Goal: Task Accomplishment & Management: Manage account settings

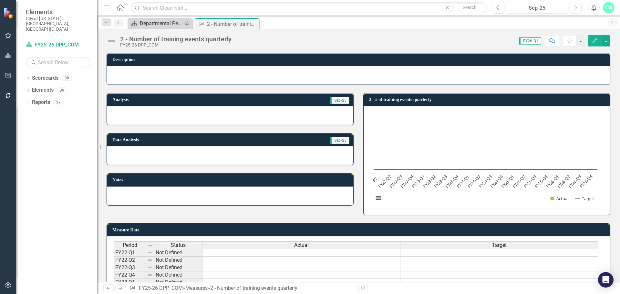
click at [171, 24] on div "Departmental Performance Plans" at bounding box center [161, 23] width 43 height 8
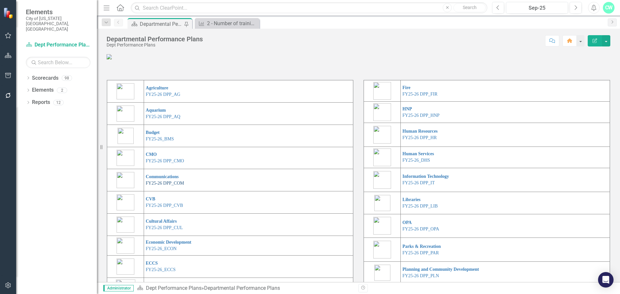
click at [155, 186] on link "FY25-26 DPP_COM" at bounding box center [165, 183] width 38 height 5
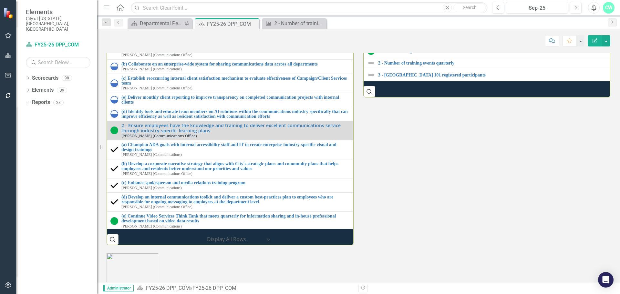
click at [335, 38] on div "1 - Explore data-informed tools for internal and external marketing to better u…" at bounding box center [235, 30] width 228 height 15
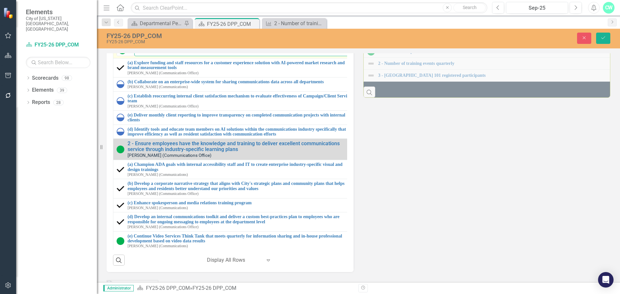
click at [227, 56] on input "1 - Explore data-informed tools for internal and external marketing to better u…" at bounding box center [244, 50] width 220 height 12
click at [164, 56] on input "1 - Explore data-informed tools for internal and external marketing to better u…" at bounding box center [244, 50] width 220 height 12
click at [144, 56] on input "1 - Explore data-informed tools for internal and external marketing to better u…" at bounding box center [244, 50] width 220 height 12
click at [146, 56] on input "1 - Explore data-informed tools for internal and external marketing to better u…" at bounding box center [244, 50] width 220 height 12
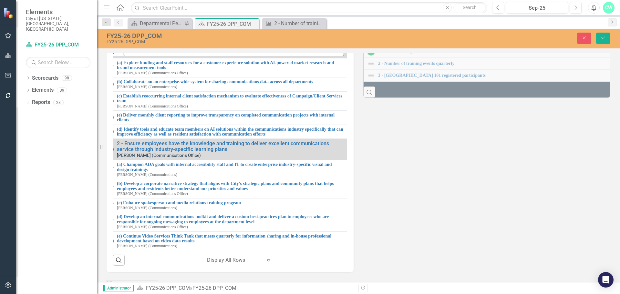
scroll to position [0, 18]
drag, startPoint x: 146, startPoint y: 181, endPoint x: 408, endPoint y: 169, distance: 262.8
click at [408, 169] on div "Strategic Initiatives Lists Edit Report Select Report Link View Page Milestones…" at bounding box center [359, 137] width 514 height 272
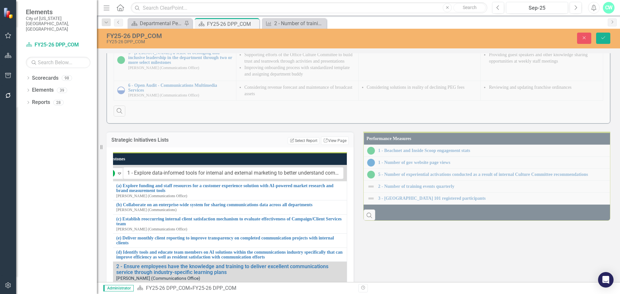
scroll to position [549, 0]
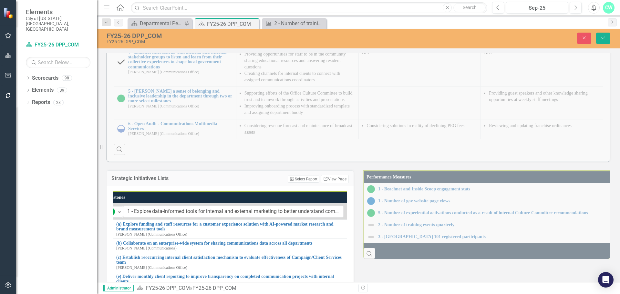
drag, startPoint x: 189, startPoint y: 118, endPoint x: 197, endPoint y: 155, distance: 37.6
click at [189, 118] on div "Performance Updates Initiatives Progress Highlights (Past 3 Months) Key Challen…" at bounding box center [359, 42] width 514 height 239
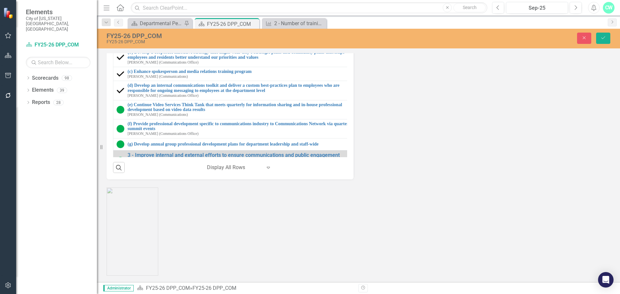
scroll to position [0, 0]
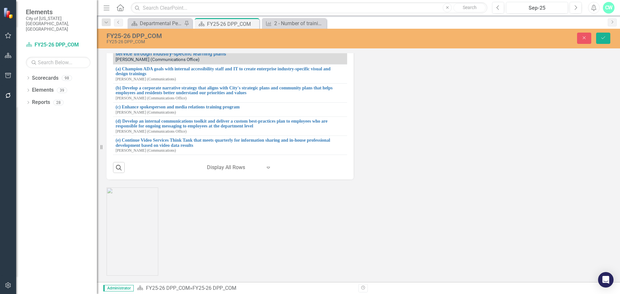
scroll to position [0, 19]
drag, startPoint x: 147, startPoint y: 101, endPoint x: 386, endPoint y: 93, distance: 239.5
click at [386, 93] on div "Strategic Initiatives Lists Edit Report Select Report Link View Page Milestones…" at bounding box center [359, 44] width 514 height 272
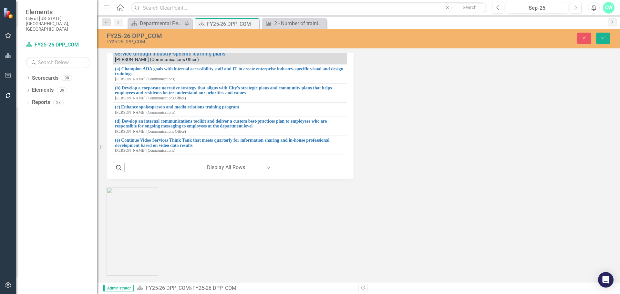
scroll to position [0, 73]
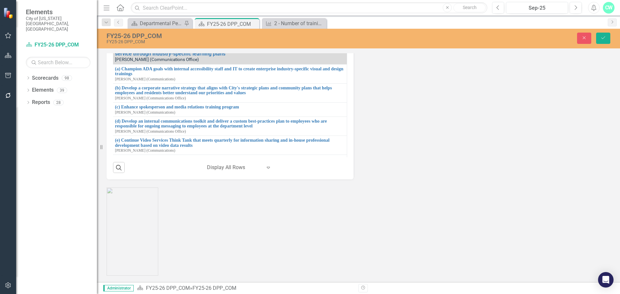
drag, startPoint x: 146, startPoint y: 99, endPoint x: 377, endPoint y: 92, distance: 230.4
click at [377, 92] on div "Strategic Initiatives Lists Edit Report Select Report Link View Page Milestones…" at bounding box center [359, 44] width 514 height 272
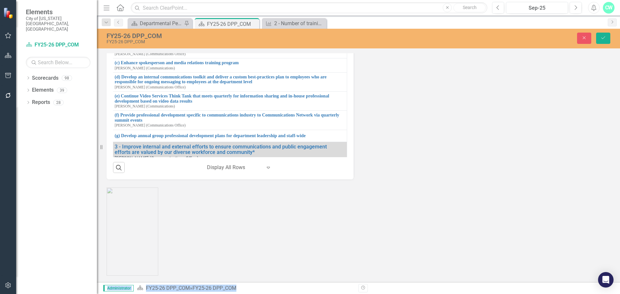
drag, startPoint x: 221, startPoint y: 282, endPoint x: 184, endPoint y: 280, distance: 36.9
click at [185, 281] on div "Menu Home Search Close Search Previous Sep-25 Next Alerts CW User Edit Profile …" at bounding box center [358, 147] width 523 height 294
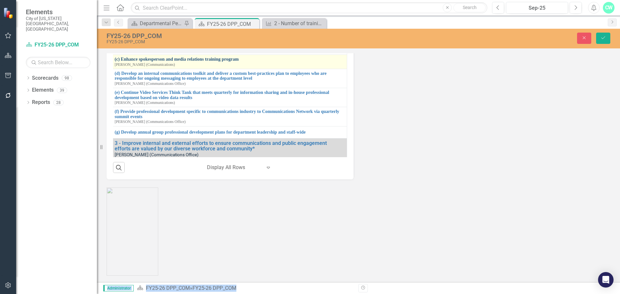
scroll to position [0, 20]
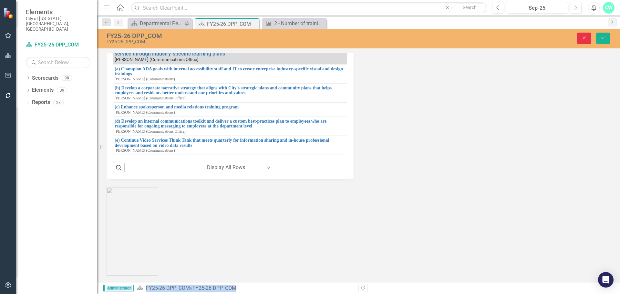
click at [584, 42] on button "Close" at bounding box center [584, 38] width 14 height 11
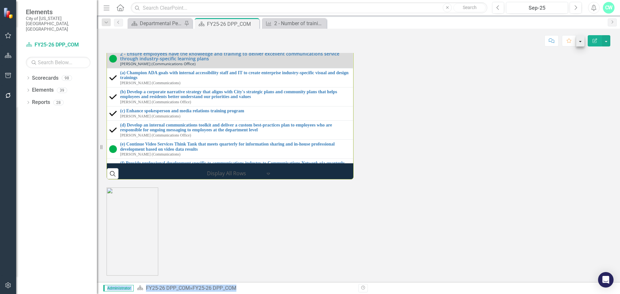
scroll to position [0, 8]
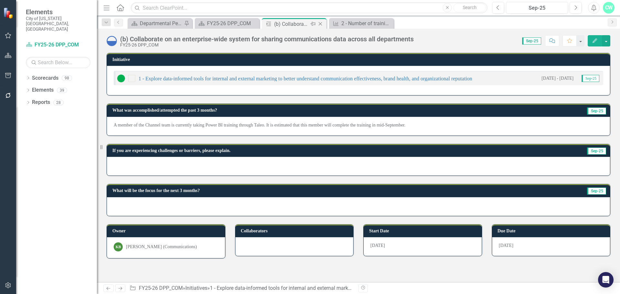
click at [319, 23] on icon "Close" at bounding box center [320, 23] width 6 height 5
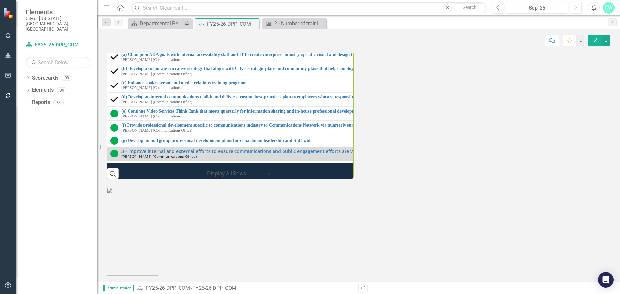
scroll to position [775, 0]
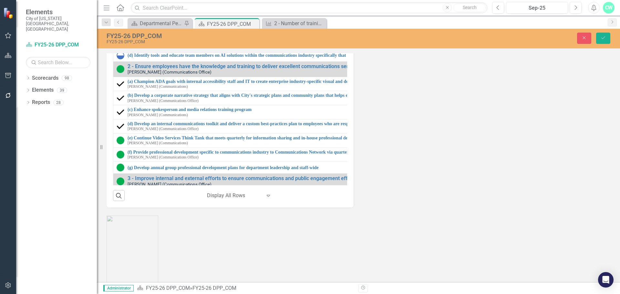
click at [179, 21] on input "(b) Collaborate on an enterprise-wide system for sharing communications data ac…" at bounding box center [370, 15] width 472 height 12
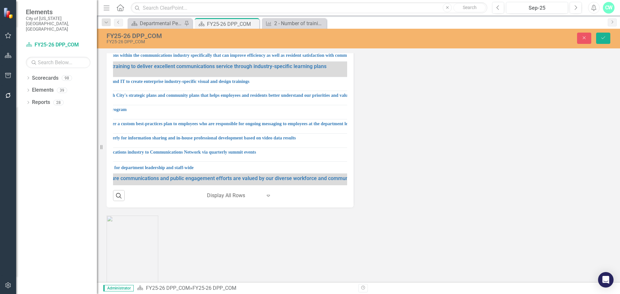
scroll to position [0, 121]
drag, startPoint x: 147, startPoint y: 147, endPoint x: 227, endPoint y: 146, distance: 80.4
click at [227, 21] on input "(b) Collaborate on an enterprise-wide system for sharing communications data ac…" at bounding box center [249, 15] width 472 height 12
click at [226, 21] on input "(b) Collaborate on an enterprise-wide system for sharing communications data ac…" at bounding box center [249, 15] width 472 height 12
drag, startPoint x: 226, startPoint y: 144, endPoint x: 125, endPoint y: 137, distance: 101.4
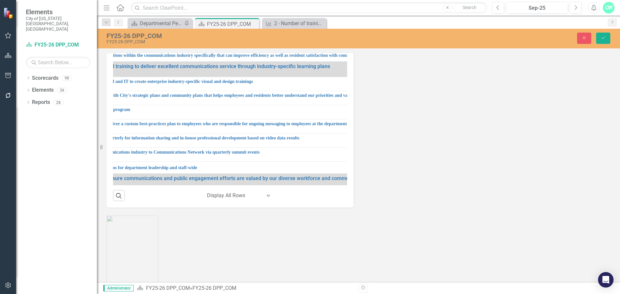
click at [125, 137] on tbody "1 - Explore data-informed tools for internal and external marketing to better u…" at bounding box center [240, 241] width 496 height 529
click at [210, 21] on input "(b) Collaborate on an enterprise-wide system for sharing communications data ac…" at bounding box center [249, 15] width 472 height 12
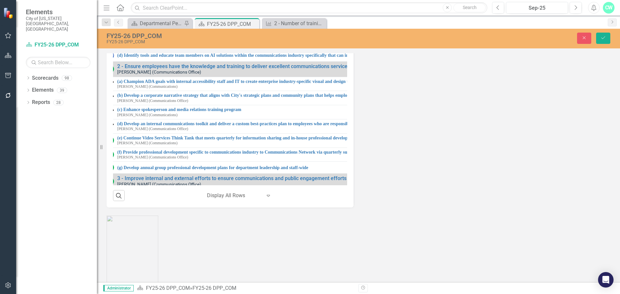
scroll to position [0, 0]
drag, startPoint x: 167, startPoint y: 144, endPoint x: 146, endPoint y: 155, distance: 23.3
click at [146, 155] on tbody "1 - Explore data-informed tools for internal and external marketing to better u…" at bounding box center [361, 241] width 497 height 529
click at [200, 36] on div "(c) Establish reoccurring internal client satisfaction mechanism to evaluate ef…" at bounding box center [367, 31] width 479 height 10
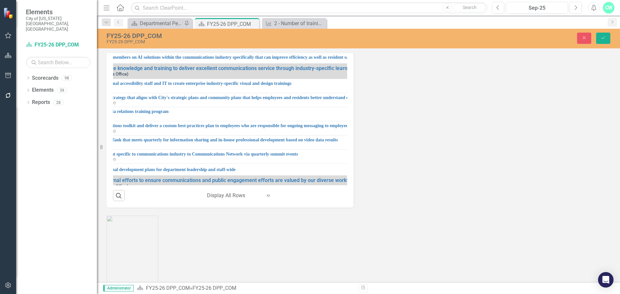
scroll to position [0, 271]
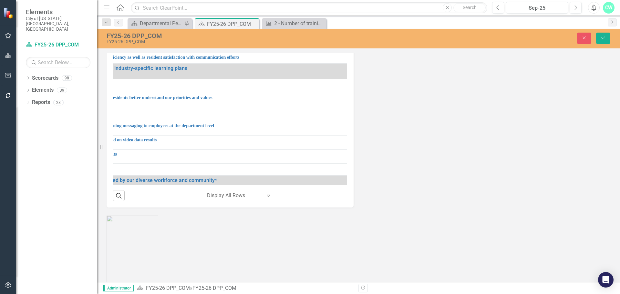
drag, startPoint x: 146, startPoint y: 163, endPoint x: 355, endPoint y: 156, distance: 209.1
click at [355, 156] on div "Strategic Initiatives Lists Edit Report Select Report Link View Page Milestones…" at bounding box center [230, 72] width 257 height 272
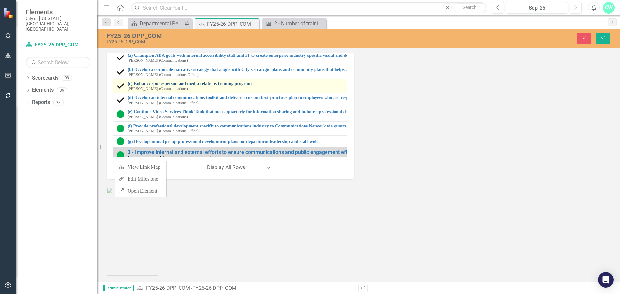
scroll to position [808, 0]
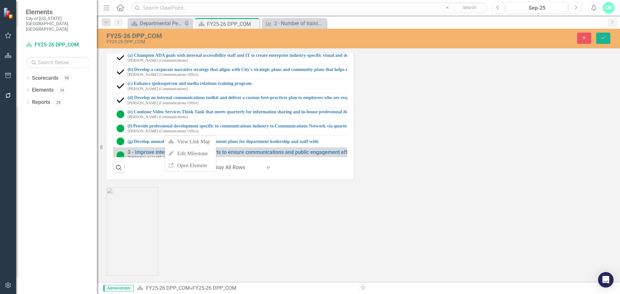
click at [149, 9] on input "(c) Establish reoccurring internal client satisfaction mechanism to evaluate ef…" at bounding box center [371, 3] width 474 height 12
click at [148, 9] on input "(c) Establish reoccurring internal client satisfaction mechanism to evaluate ef…" at bounding box center [371, 3] width 474 height 12
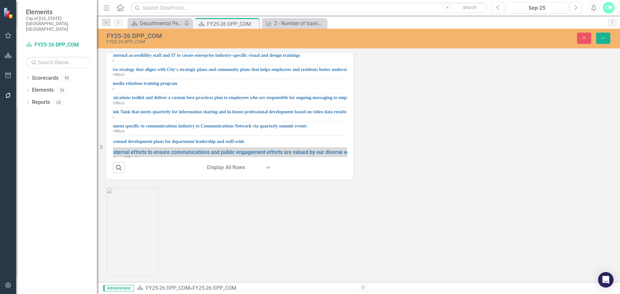
scroll to position [0, 271]
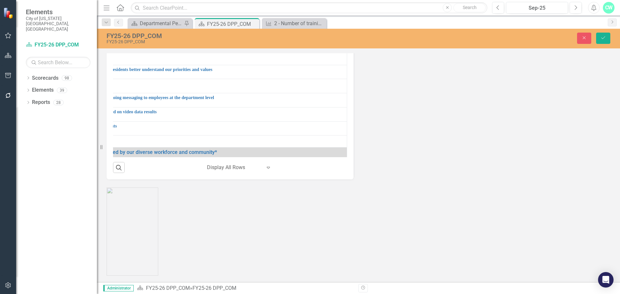
drag, startPoint x: 146, startPoint y: 131, endPoint x: 391, endPoint y: 138, distance: 244.9
click at [391, 138] on div "Strategic Initiatives Lists Edit Report Select Report Link View Page Milestones…" at bounding box center [359, 44] width 514 height 272
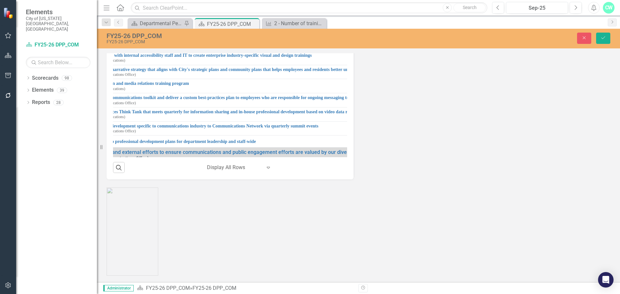
scroll to position [0, 0]
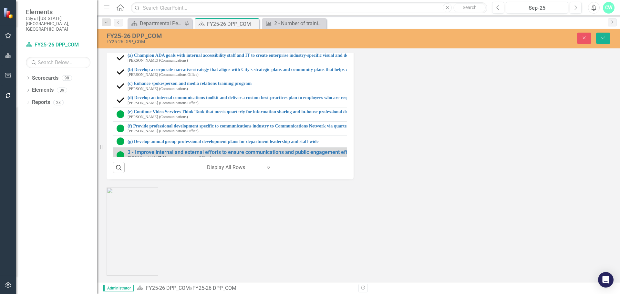
click at [126, 21] on div "(e) Deliver monthly client reporting to improve transparency on completed commu…" at bounding box center [363, 18] width 492 height 8
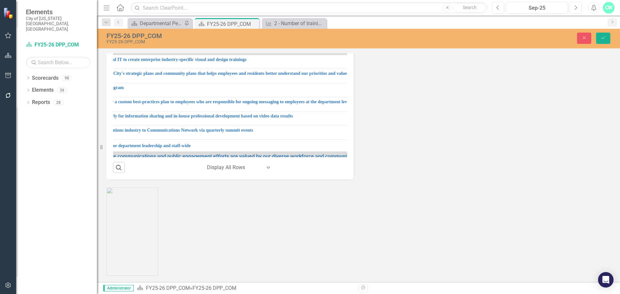
scroll to position [0, 273]
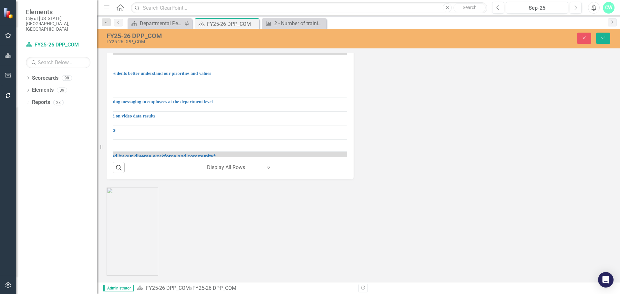
drag, startPoint x: 146, startPoint y: 146, endPoint x: 370, endPoint y: 138, distance: 224.3
click at [370, 138] on div "Strategic Initiatives Lists Edit Report Select Report Link View Page Milestones…" at bounding box center [359, 44] width 514 height 272
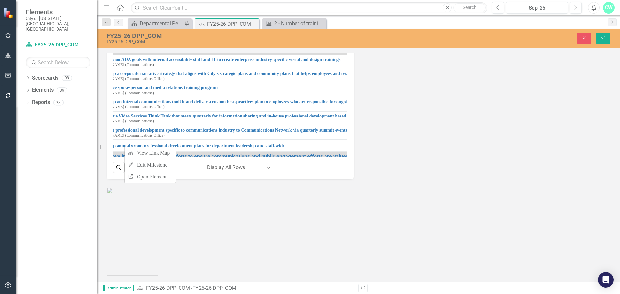
scroll to position [0, 0]
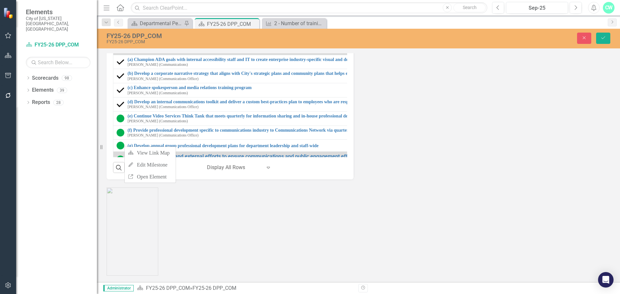
click at [162, 26] on input "(e) Deliver monthly client reporting to improve transparency on completed commu…" at bounding box center [371, 20] width 475 height 12
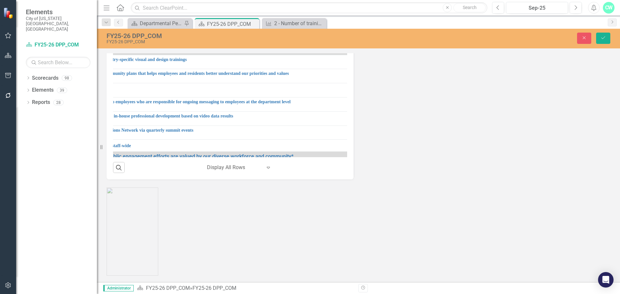
scroll to position [0, 258]
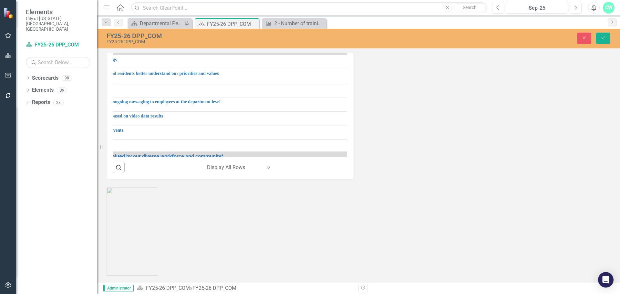
drag, startPoint x: 146, startPoint y: 146, endPoint x: 311, endPoint y: 141, distance: 164.8
click at [311, 26] on input "(e) Deliver monthly client reporting to improve transparency on completed commu…" at bounding box center [114, 20] width 475 height 12
drag, startPoint x: 259, startPoint y: 283, endPoint x: 248, endPoint y: 283, distance: 11.0
click at [248, 283] on div "Administrator Scorecard FY25-26 DPP_COM » FY25-26 DPP_COM Revision History" at bounding box center [358, 288] width 523 height 12
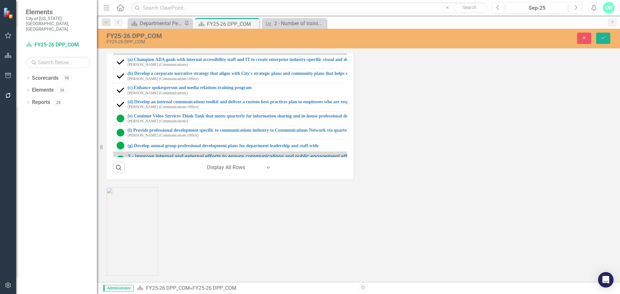
scroll to position [775, 0]
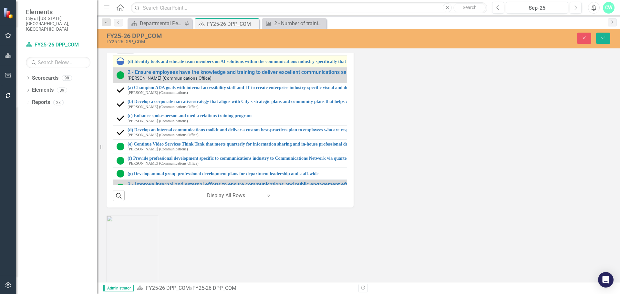
click at [127, 65] on div "(d) Identify tools and educate team members on AI solutions within the communic…" at bounding box center [363, 61] width 493 height 8
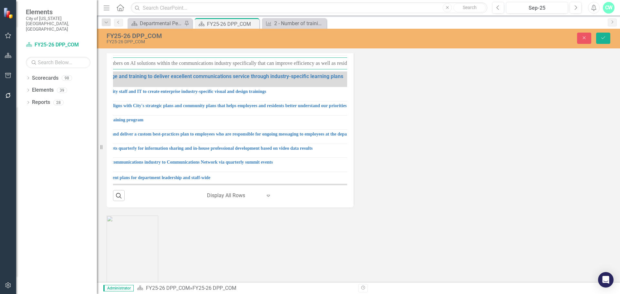
scroll to position [0, 274]
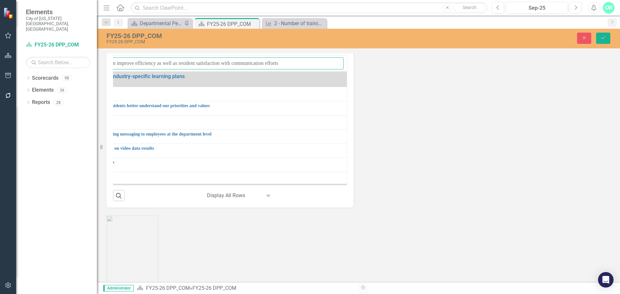
drag, startPoint x: 146, startPoint y: 196, endPoint x: 372, endPoint y: 174, distance: 227.2
click at [372, 174] on div "Strategic Initiatives Lists Edit Report Select Report Link View Page Milestones…" at bounding box center [359, 72] width 514 height 272
click at [219, 69] on input "(d) Identify tools and educate team members on AI solutions within the communic…" at bounding box center [106, 63] width 476 height 12
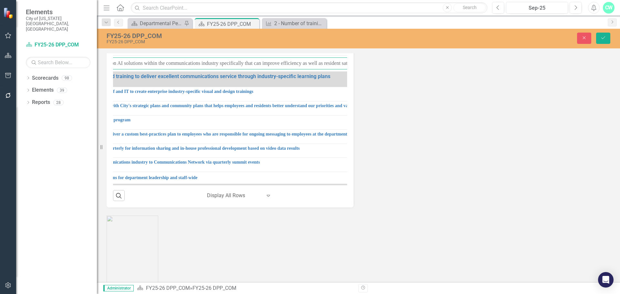
scroll to position [0, 0]
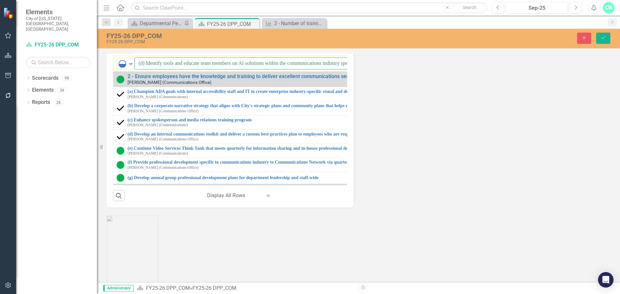
drag, startPoint x: 273, startPoint y: 194, endPoint x: 147, endPoint y: 194, distance: 126.3
click at [147, 69] on input "(d) Identify tools and educate team members on AI solutions within the communic…" at bounding box center [372, 63] width 476 height 12
click at [137, 69] on input "(d) Identify tools and educate team members on AI solutions within the communic…" at bounding box center [372, 63] width 476 height 12
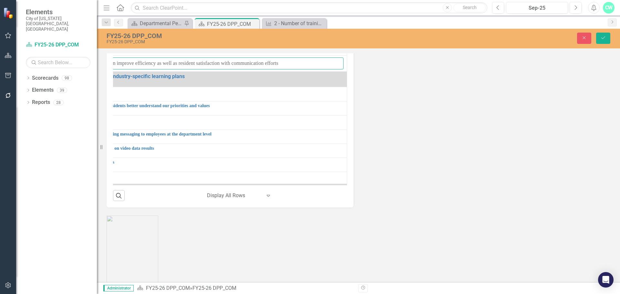
drag, startPoint x: 146, startPoint y: 195, endPoint x: 363, endPoint y: 185, distance: 217.3
click at [363, 185] on div "Strategic Initiatives Lists Edit Report Select Report Link View Page Milestones…" at bounding box center [359, 72] width 514 height 272
click at [581, 36] on icon "Close" at bounding box center [584, 38] width 6 height 5
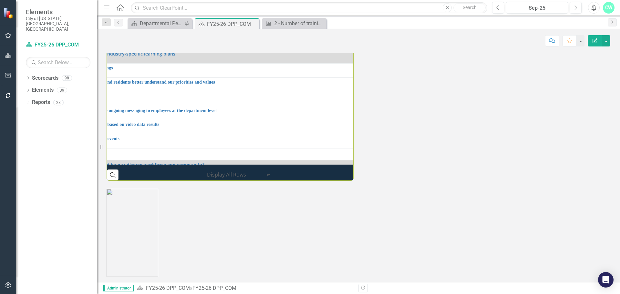
scroll to position [0, 263]
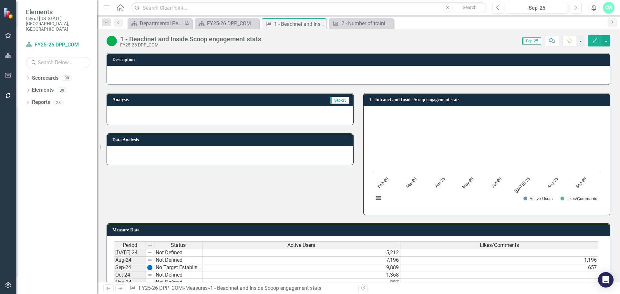
click at [226, 41] on div "1 - Beachnet and Inside Scoop engagement stats" at bounding box center [190, 39] width 141 height 7
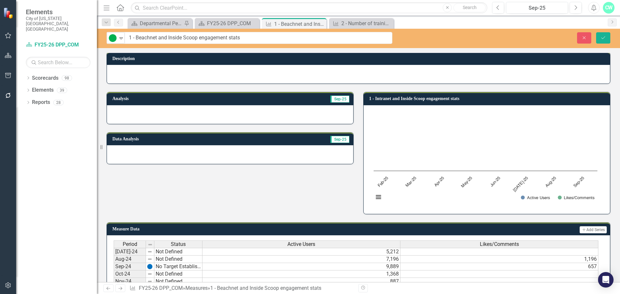
scroll to position [1, 0]
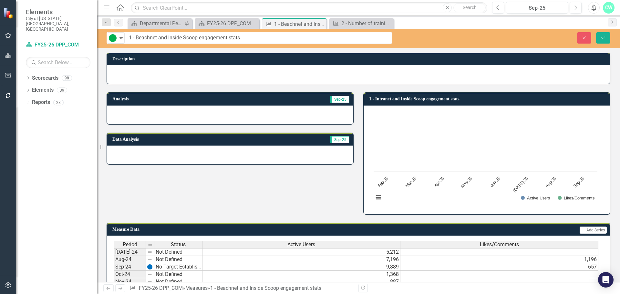
click at [226, 38] on input "1 - Beachnet and Inside Scoop engagement stats" at bounding box center [259, 38] width 268 height 12
drag, startPoint x: 258, startPoint y: 39, endPoint x: 136, endPoint y: 37, distance: 121.8
click at [136, 37] on input "1 - Beachnet and Inside Scoop engagement stats" at bounding box center [259, 38] width 268 height 12
click at [210, 23] on div "FY25-26 DPP_COM" at bounding box center [228, 23] width 43 height 8
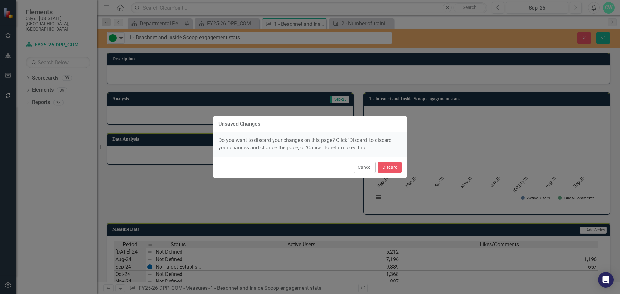
click at [389, 175] on div "Cancel Discard" at bounding box center [310, 167] width 193 height 21
click at [389, 172] on button "Discard" at bounding box center [390, 167] width 24 height 11
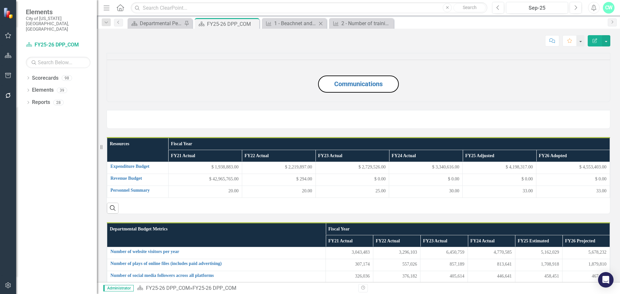
click at [319, 23] on icon "Close" at bounding box center [321, 23] width 6 height 5
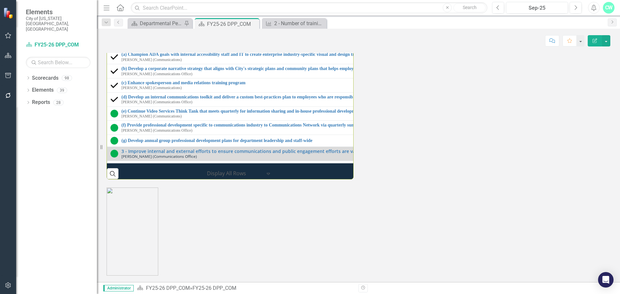
scroll to position [743, 0]
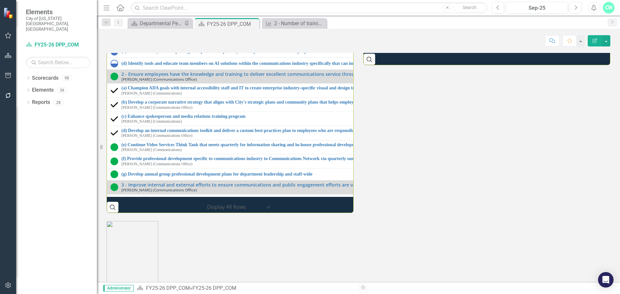
click at [391, 9] on link "1 - Number of gov website page views" at bounding box center [619, 7] width 483 height 5
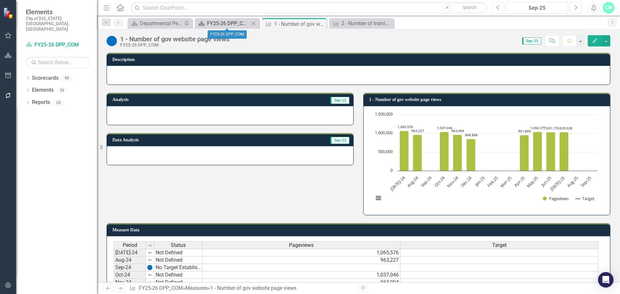
click at [229, 23] on div "FY25-26 DPP_COM" at bounding box center [228, 23] width 43 height 8
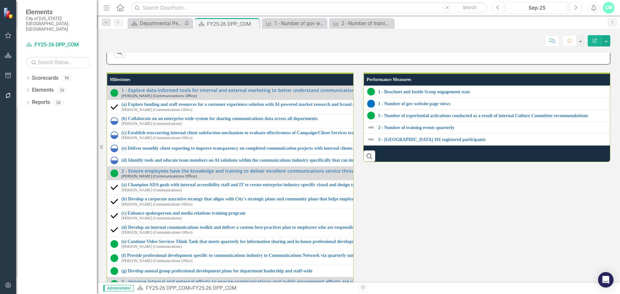
scroll to position [775, 0]
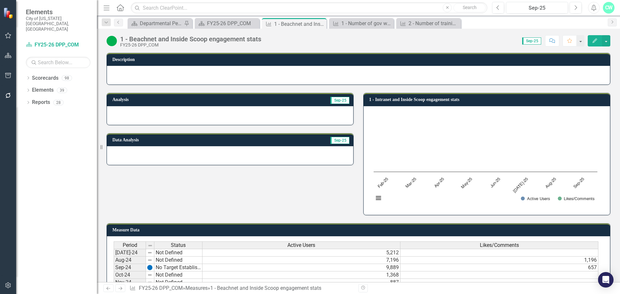
click at [116, 42] on img at bounding box center [112, 41] width 10 height 10
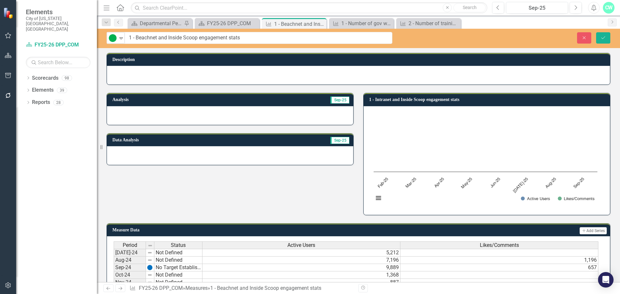
click at [120, 44] on div "On Target Expand 1 - Beachnet and Inside Scoop engagement stats Close Save" at bounding box center [358, 38] width 523 height 19
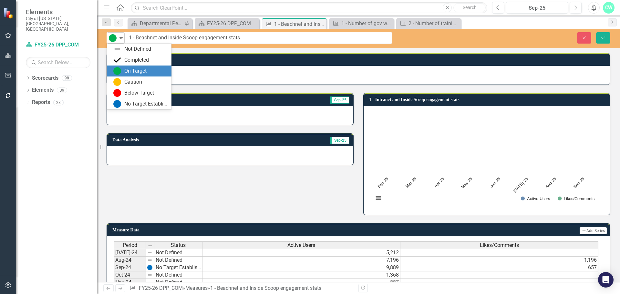
click at [118, 39] on div "On Target" at bounding box center [113, 38] width 10 height 9
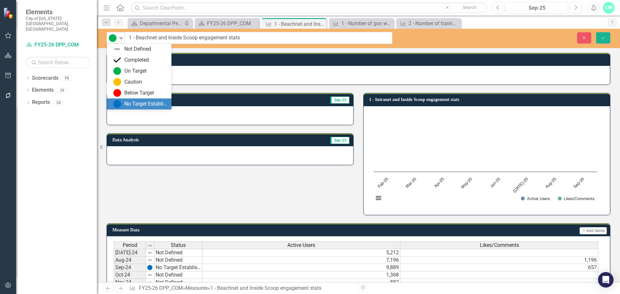
click at [146, 101] on div "No Target Established" at bounding box center [145, 103] width 43 height 7
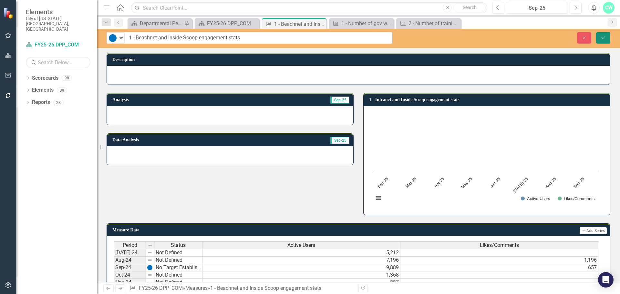
click at [604, 35] on button "Save" at bounding box center [603, 37] width 14 height 11
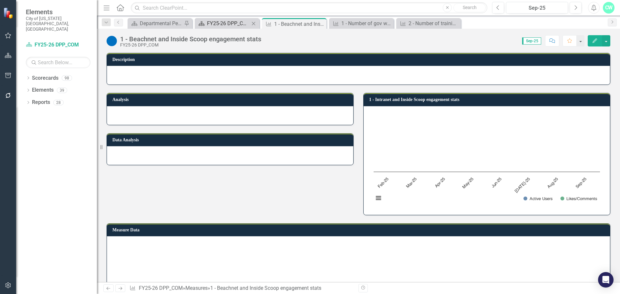
click at [229, 24] on div "FY25-26 DPP_COM" at bounding box center [228, 23] width 43 height 8
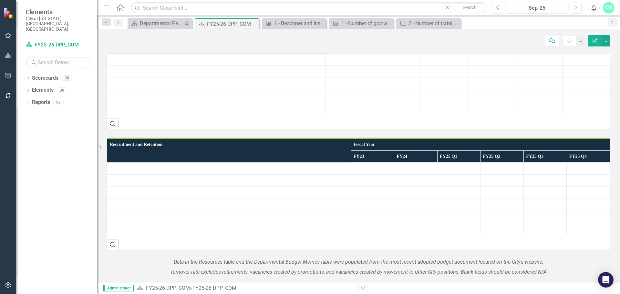
scroll to position [523, 0]
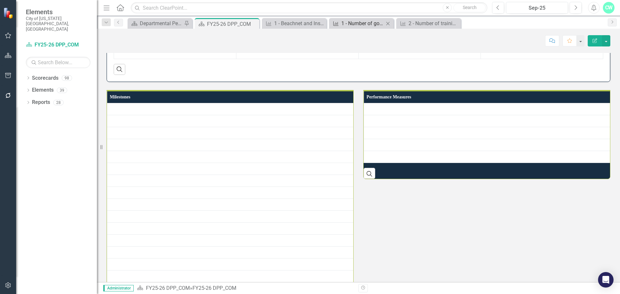
click at [360, 22] on div "1 - Number of gov website page views" at bounding box center [362, 23] width 43 height 8
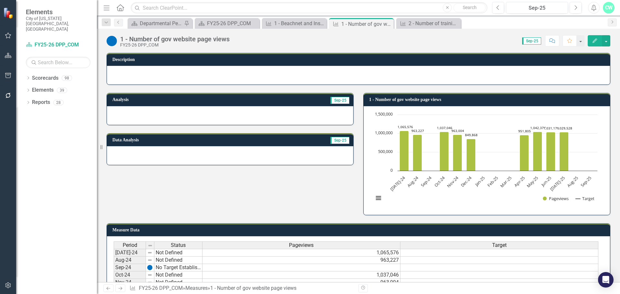
click at [192, 42] on div "1 - Number of gov website page views" at bounding box center [174, 39] width 109 height 7
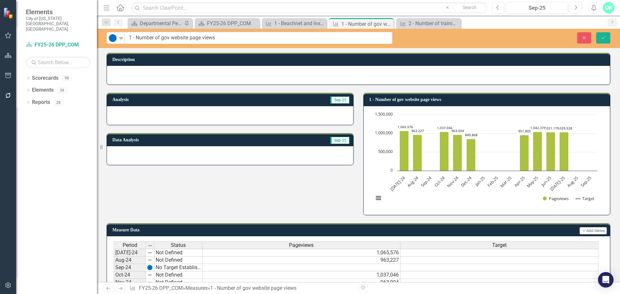
click at [232, 40] on input "1 - Number of gov website page views" at bounding box center [259, 38] width 268 height 12
drag, startPoint x: 232, startPoint y: 39, endPoint x: 206, endPoint y: 38, distance: 25.5
click at [232, 38] on input "1 - Number of gov website page views" at bounding box center [259, 38] width 268 height 12
click at [225, 40] on input "1 - Number of gov website page views" at bounding box center [259, 38] width 268 height 12
drag, startPoint x: 221, startPoint y: 38, endPoint x: 136, endPoint y: 43, distance: 84.8
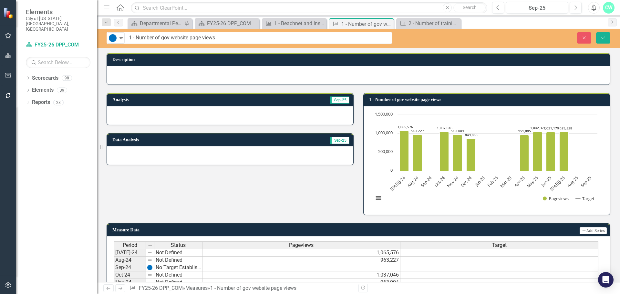
click at [137, 43] on input "1 - Number of gov website page views" at bounding box center [259, 38] width 268 height 12
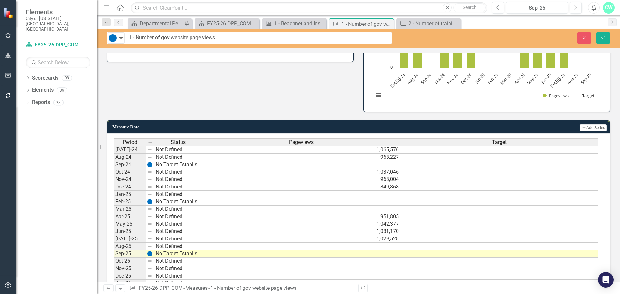
scroll to position [33, 0]
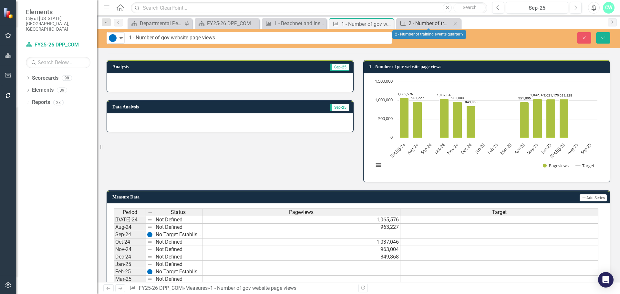
click at [429, 21] on div "2 - Number of training events quarterly" at bounding box center [430, 23] width 43 height 8
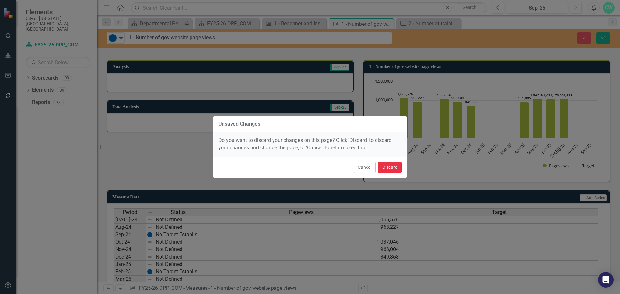
click at [390, 166] on button "Discard" at bounding box center [390, 167] width 24 height 11
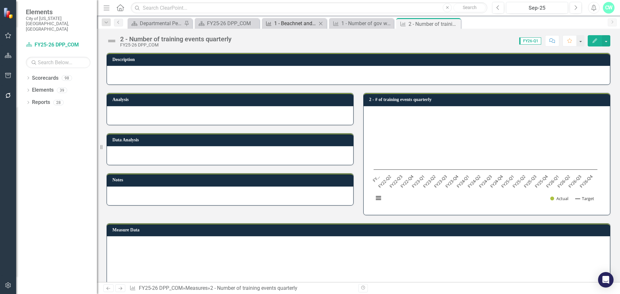
click at [301, 22] on div "1 - Beachnet and Inside Scoop engagement stats" at bounding box center [295, 23] width 43 height 8
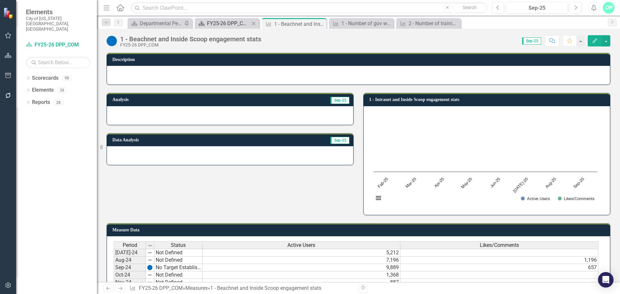
click at [233, 19] on div "FY25-26 DPP_COM" at bounding box center [228, 23] width 43 height 8
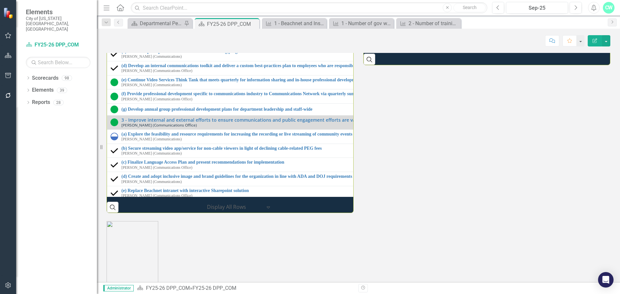
scroll to position [65, 0]
drag, startPoint x: 369, startPoint y: 211, endPoint x: 372, endPoint y: 208, distance: 4.3
click at [369, 211] on div "Milestones 1 - Explore data-informed tools for internal and external marketing …" at bounding box center [359, 90] width 514 height 245
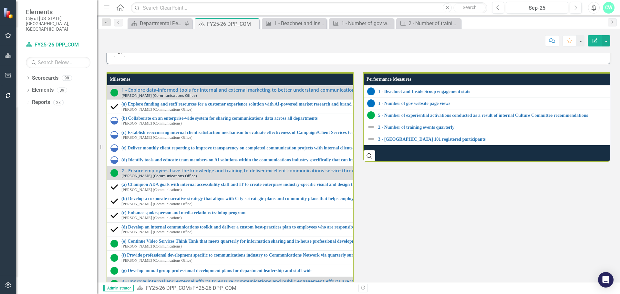
scroll to position [682, 0]
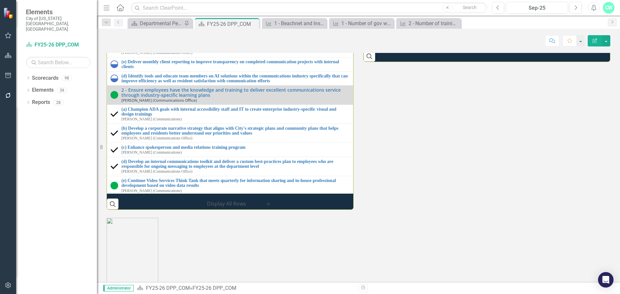
scroll to position [714, 0]
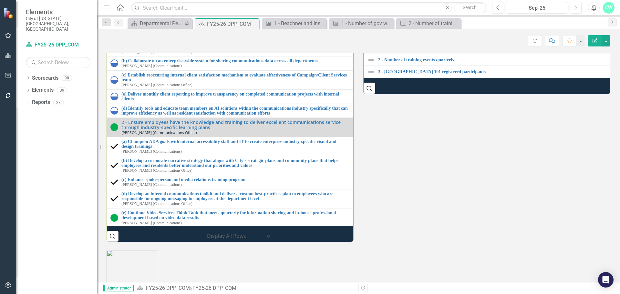
click at [434, 26] on link "1 - Beachnet and Inside Scoop engagement stats" at bounding box center [494, 24] width 233 height 5
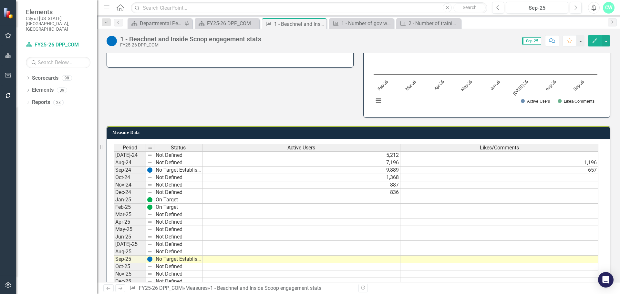
scroll to position [162, 0]
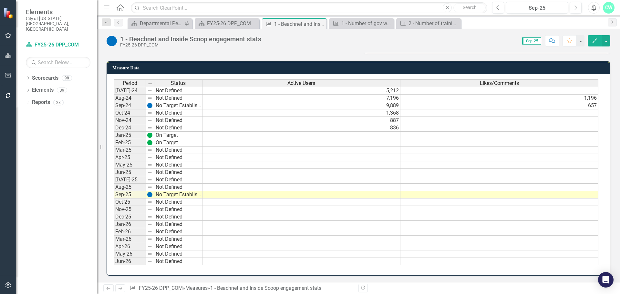
click at [298, 268] on div "Period Status Active Users Likes/Comments Jul-24 Not Defined 5,212 Aug-24 Not D…" at bounding box center [358, 174] width 503 height 201
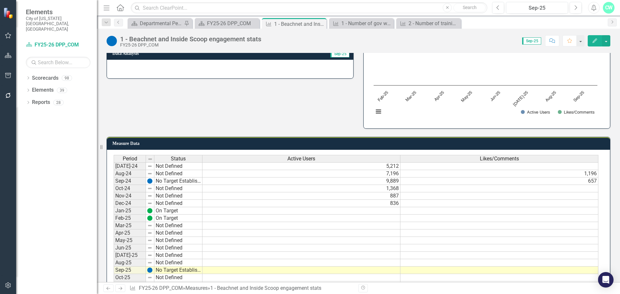
scroll to position [65, 0]
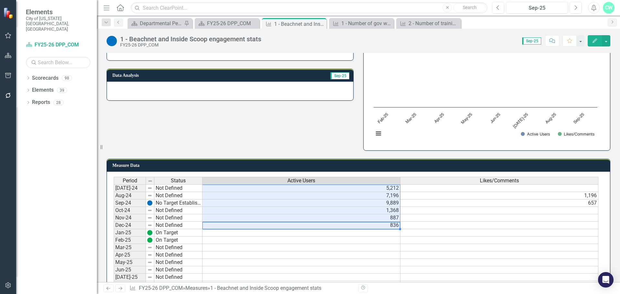
drag, startPoint x: 382, startPoint y: 225, endPoint x: 326, endPoint y: 187, distance: 67.9
click at [326, 187] on tbody "Jul-24 Not Defined 5,212 Aug-24 Not Defined 7,196 1,196 Sep-24 No Target Establ…" at bounding box center [356, 273] width 485 height 179
click at [551, 7] on div "Sep-25" at bounding box center [536, 8] width 57 height 8
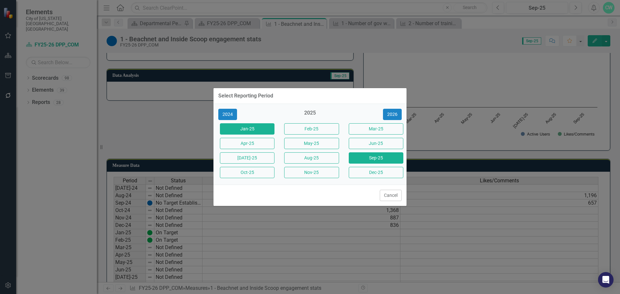
click at [266, 127] on button "Jan-25" at bounding box center [247, 128] width 55 height 11
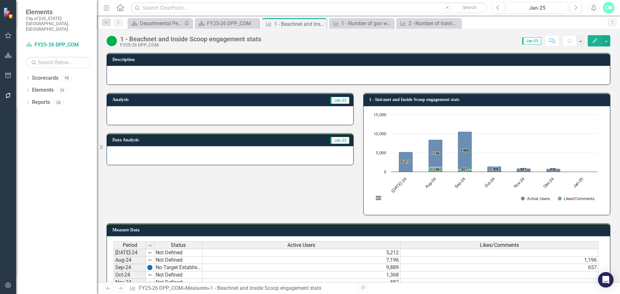
click at [485, 96] on td "1 - Intranet and Inside Scoop engagement stats" at bounding box center [488, 101] width 238 height 10
click at [484, 99] on td "1 - Intranet and Inside Scoop engagement stats" at bounding box center [488, 101] width 238 height 10
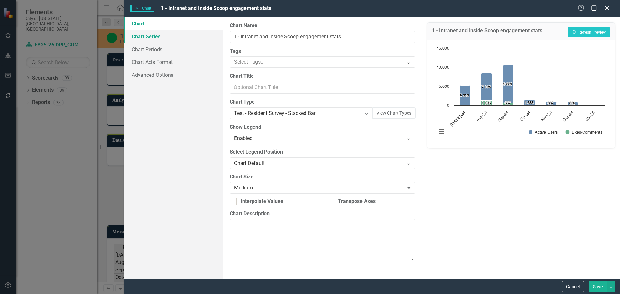
click at [158, 42] on link "Chart Series" at bounding box center [173, 36] width 99 height 13
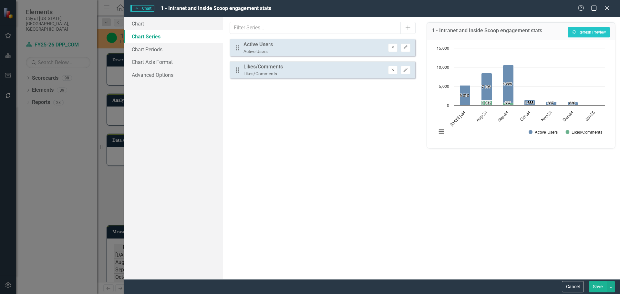
click at [391, 70] on icon "Remove" at bounding box center [393, 70] width 5 height 4
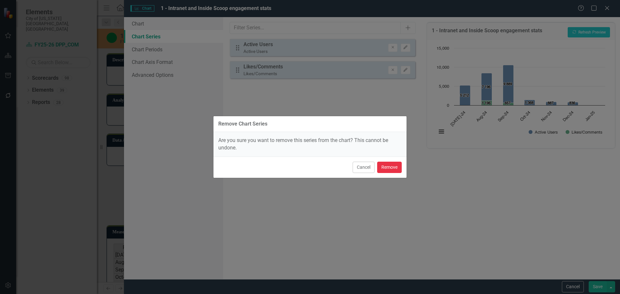
click at [394, 162] on button "Remove" at bounding box center [389, 167] width 25 height 11
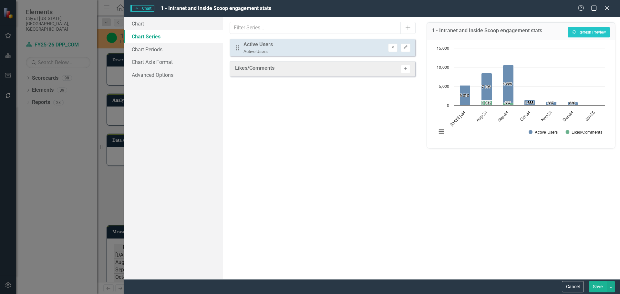
click at [595, 287] on button "Save" at bounding box center [598, 286] width 18 height 11
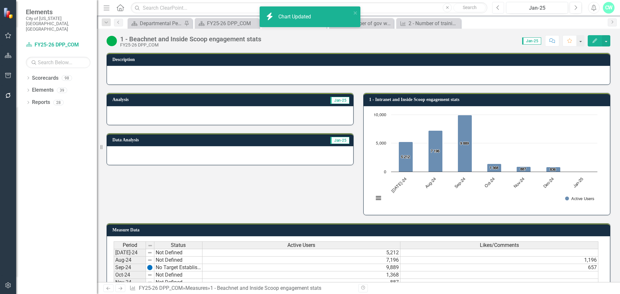
click at [498, 8] on icon "Previous" at bounding box center [498, 8] width 4 height 6
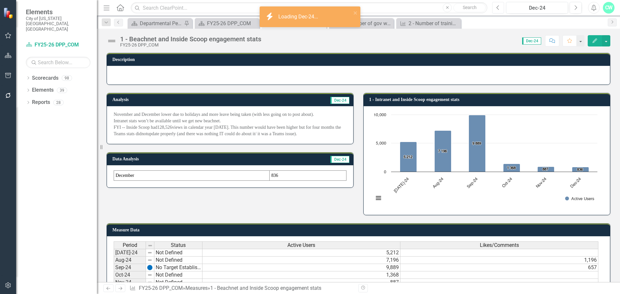
click at [498, 8] on icon "Previous" at bounding box center [498, 8] width 4 height 6
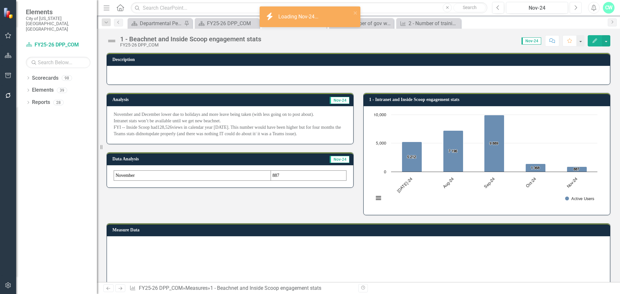
click at [575, 10] on icon "button" at bounding box center [576, 7] width 3 height 5
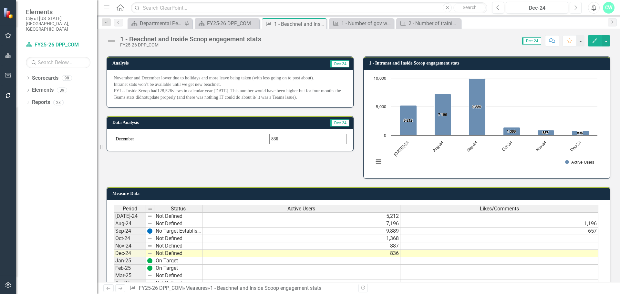
scroll to position [32, 0]
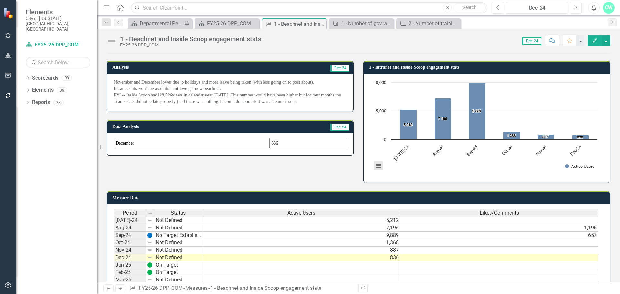
click at [374, 166] on button "View chart menu, Chart" at bounding box center [378, 166] width 9 height 9
click at [401, 127] on li "Download PNG image" at bounding box center [404, 129] width 57 height 8
click at [379, 167] on button "View chart menu, Chart" at bounding box center [378, 166] width 9 height 9
click at [416, 128] on li "Download PNG image" at bounding box center [404, 129] width 57 height 8
click at [377, 163] on button "View chart menu, Chart" at bounding box center [378, 166] width 9 height 9
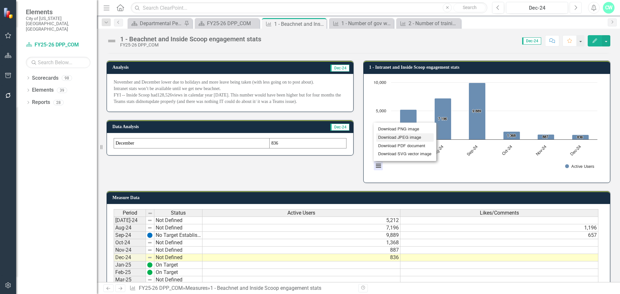
click at [402, 135] on li "Download JPEG image" at bounding box center [404, 137] width 57 height 8
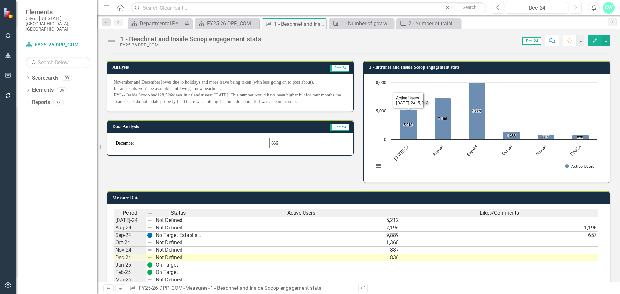
click at [374, 164] on button "View chart menu, Chart" at bounding box center [378, 166] width 9 height 9
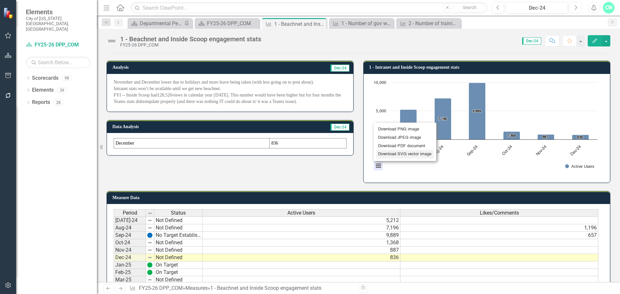
click at [393, 153] on li "Download SVG vector image" at bounding box center [404, 154] width 57 height 8
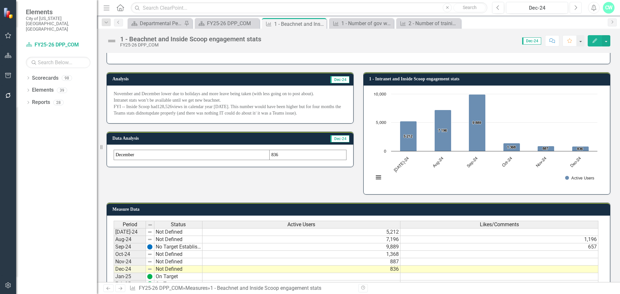
scroll to position [1, 0]
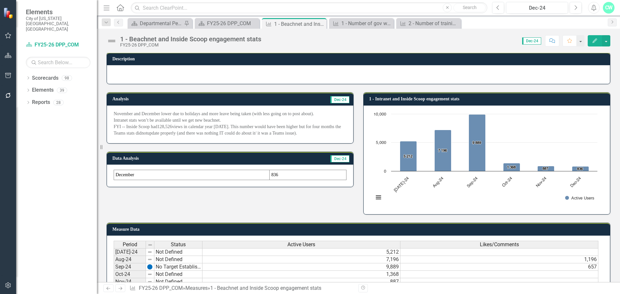
click at [108, 39] on img at bounding box center [112, 41] width 10 height 10
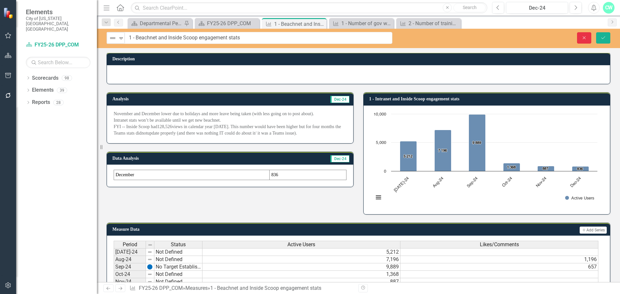
click at [590, 37] on button "Close" at bounding box center [584, 37] width 14 height 11
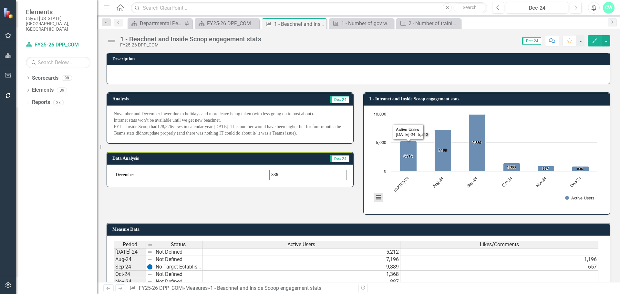
click at [374, 200] on button "View chart menu, Chart" at bounding box center [378, 197] width 9 height 9
click at [225, 23] on div "FY25-26 DPP_COM" at bounding box center [228, 23] width 43 height 8
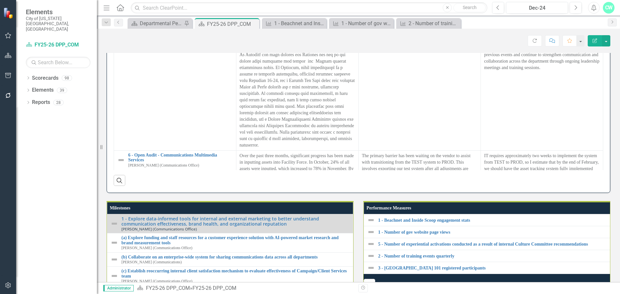
scroll to position [120, 0]
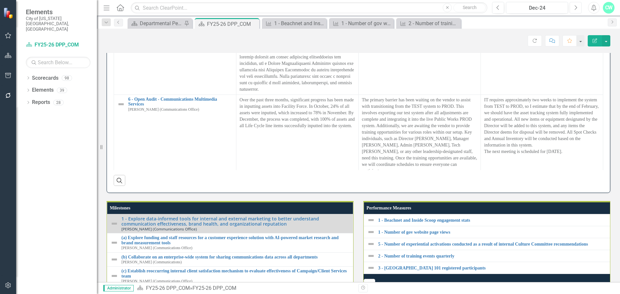
click at [576, 9] on icon "Next" at bounding box center [576, 8] width 4 height 6
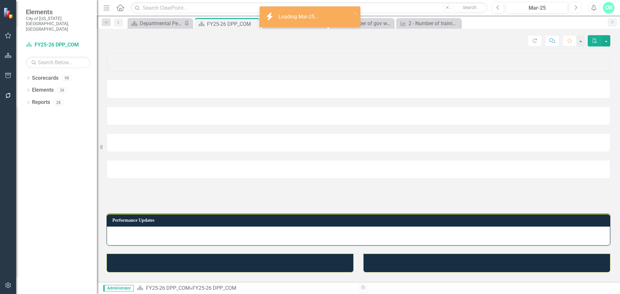
click at [576, 9] on icon "Next" at bounding box center [576, 8] width 4 height 6
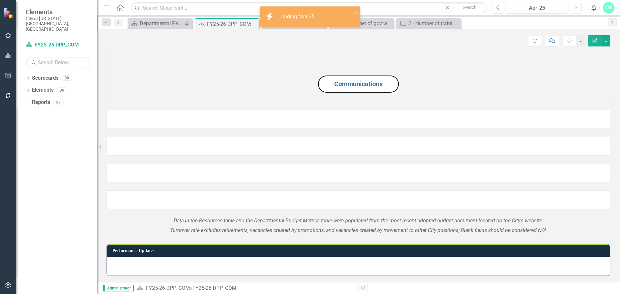
click at [576, 9] on icon "Next" at bounding box center [576, 8] width 4 height 6
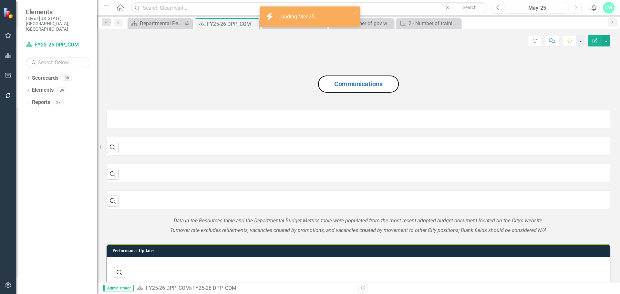
click at [576, 9] on icon "Next" at bounding box center [576, 8] width 4 height 6
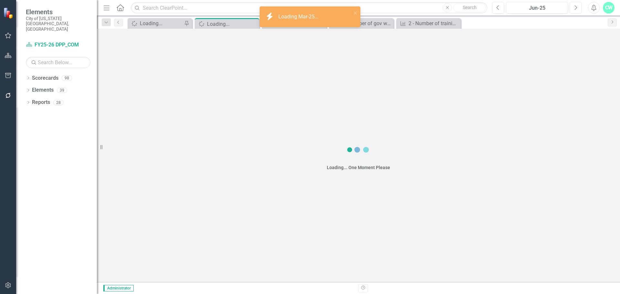
click at [576, 9] on icon "Next" at bounding box center [576, 8] width 4 height 6
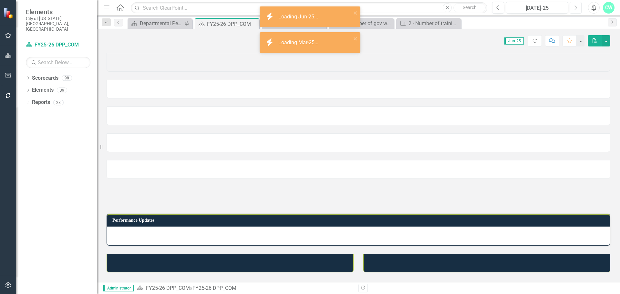
click at [576, 9] on icon "Next" at bounding box center [576, 8] width 4 height 6
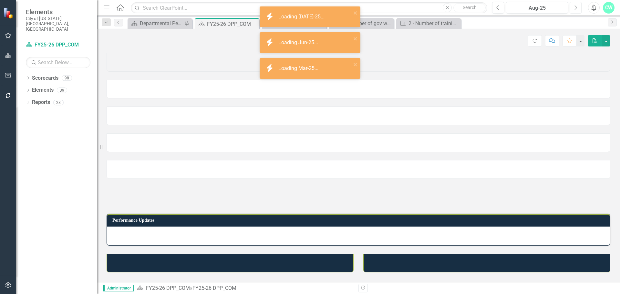
click at [576, 9] on icon "Next" at bounding box center [576, 8] width 4 height 6
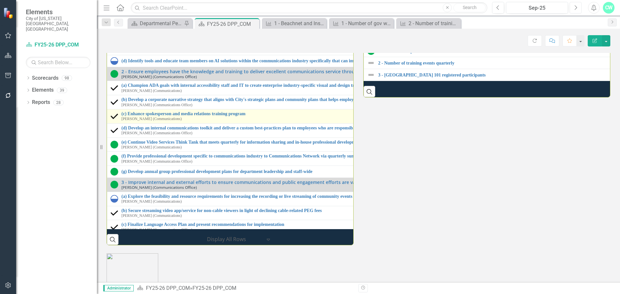
scroll to position [65, 0]
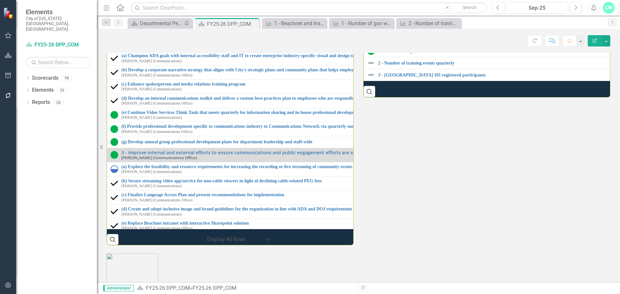
click at [411, 42] on link "1 - Number of gov website page views" at bounding box center [619, 39] width 483 height 5
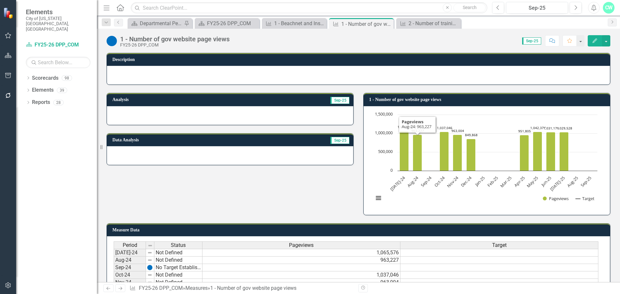
click at [487, 98] on h3 "1 - Number of gov website page views" at bounding box center [488, 99] width 238 height 5
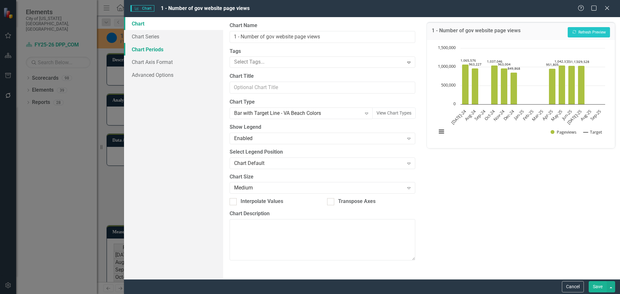
click at [165, 47] on link "Chart Periods" at bounding box center [173, 49] width 99 height 13
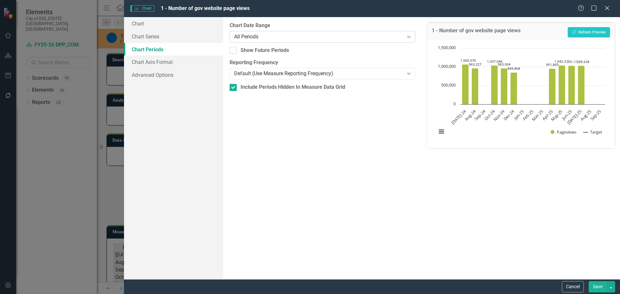
click at [406, 41] on div "Expand" at bounding box center [409, 37] width 12 height 10
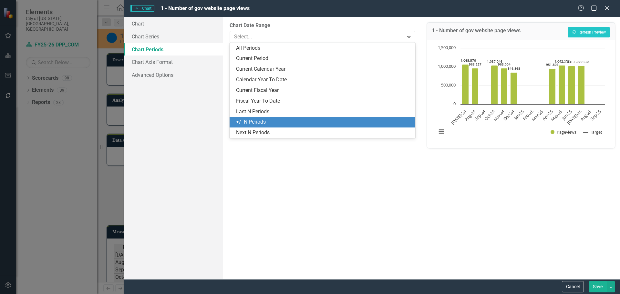
click at [299, 112] on div "Last N Periods" at bounding box center [323, 111] width 175 height 7
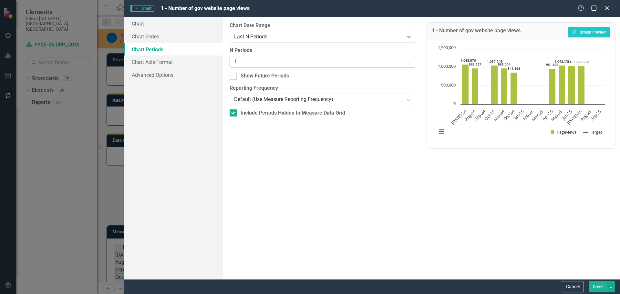
click at [409, 58] on input "1" at bounding box center [322, 62] width 185 height 12
click at [409, 58] on input "2" at bounding box center [322, 62] width 185 height 12
click at [409, 58] on input "3" at bounding box center [322, 62] width 185 height 12
type input "4"
click at [409, 58] on input "4" at bounding box center [322, 62] width 185 height 12
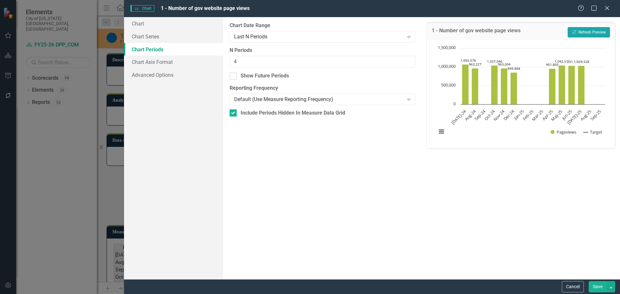
click at [602, 30] on button "Recalculate Refresh Preview" at bounding box center [589, 32] width 42 height 10
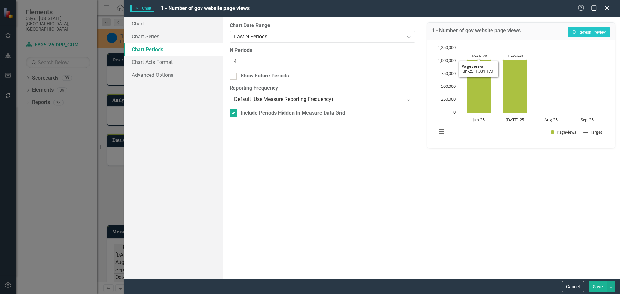
click at [596, 291] on button "Save" at bounding box center [598, 286] width 18 height 11
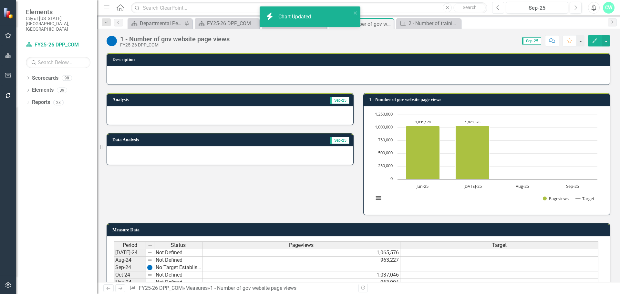
click at [499, 9] on icon "Previous" at bounding box center [498, 8] width 4 height 6
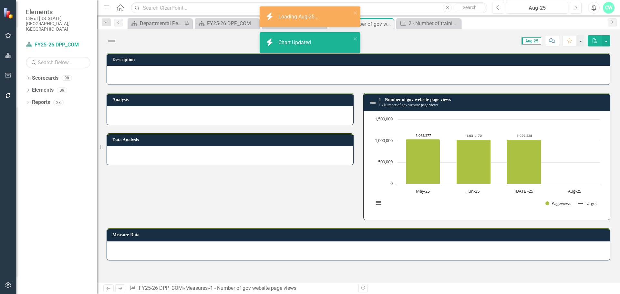
click at [499, 9] on icon "Previous" at bounding box center [498, 8] width 4 height 6
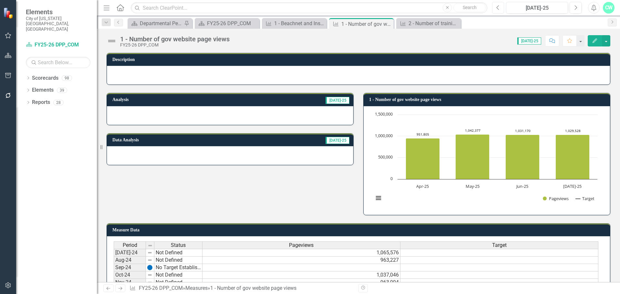
click at [374, 197] on button "View chart menu, Chart" at bounding box center [378, 198] width 9 height 9
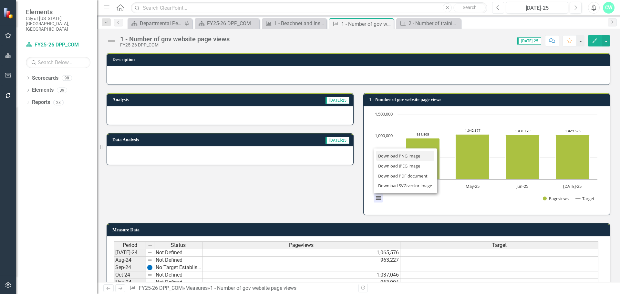
click at [401, 157] on li "Download PNG image" at bounding box center [405, 156] width 58 height 10
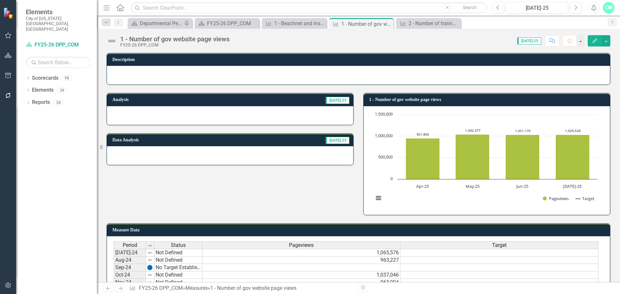
click at [187, 42] on div "1 - Number of gov website page views" at bounding box center [174, 39] width 109 height 7
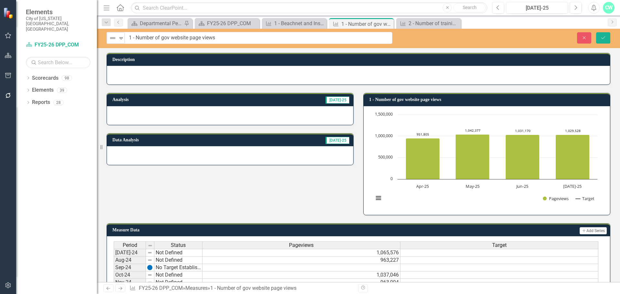
click at [191, 40] on input "1 - Number of gov website page views" at bounding box center [259, 38] width 268 height 12
drag, startPoint x: 237, startPoint y: 41, endPoint x: 136, endPoint y: 44, distance: 101.5
click at [136, 44] on div "Not Defined Expand 1 - Number of gov website page views Close Save" at bounding box center [358, 38] width 523 height 19
click at [579, 39] on button "Close" at bounding box center [584, 37] width 14 height 11
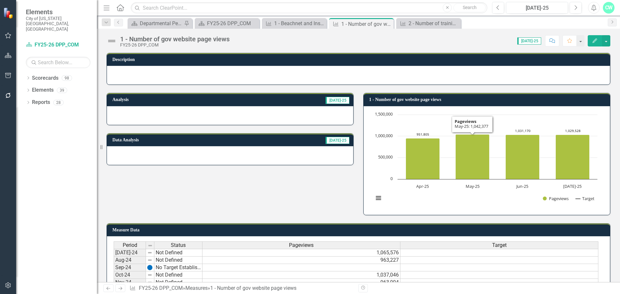
click at [492, 100] on h3 "1 - Number of gov website page views" at bounding box center [488, 99] width 238 height 5
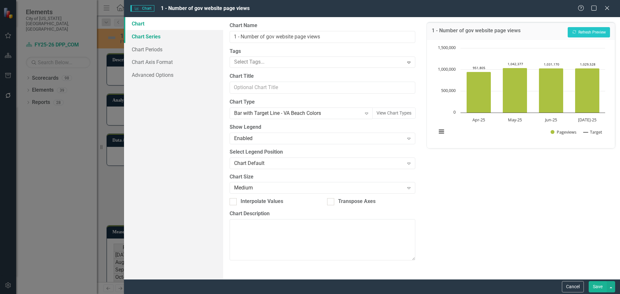
click at [149, 42] on link "Chart Series" at bounding box center [173, 36] width 99 height 13
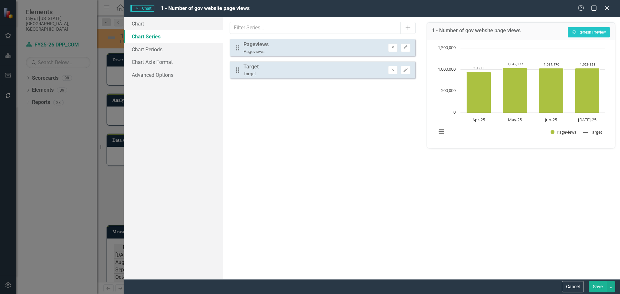
click at [390, 76] on div "Drag Target Target Remove Edit" at bounding box center [322, 69] width 185 height 17
click at [391, 72] on button "Remove" at bounding box center [392, 70] width 9 height 8
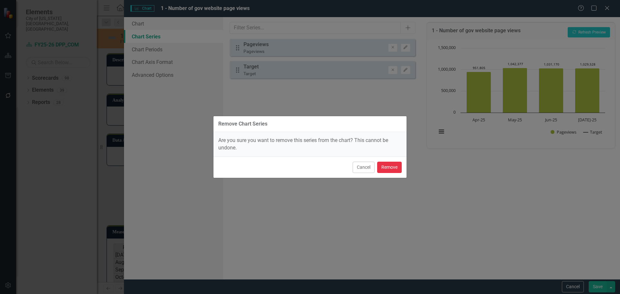
click at [395, 168] on button "Remove" at bounding box center [389, 167] width 25 height 11
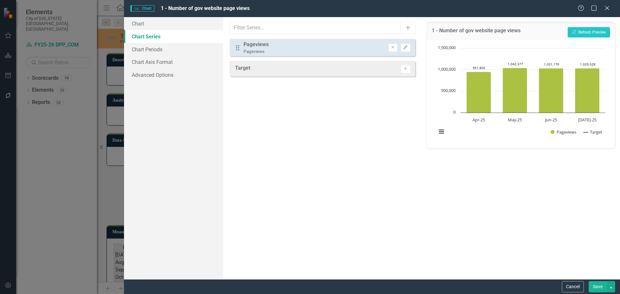
click at [594, 285] on button "Save" at bounding box center [598, 286] width 18 height 11
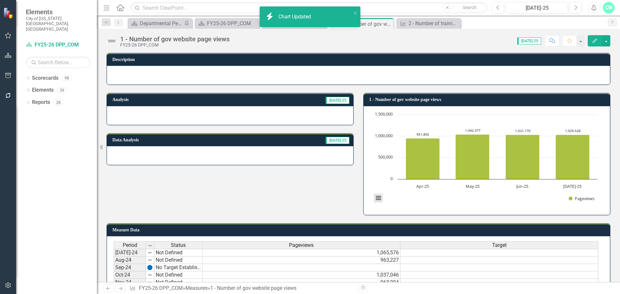
click at [377, 199] on button "View chart menu, Chart" at bounding box center [378, 198] width 9 height 9
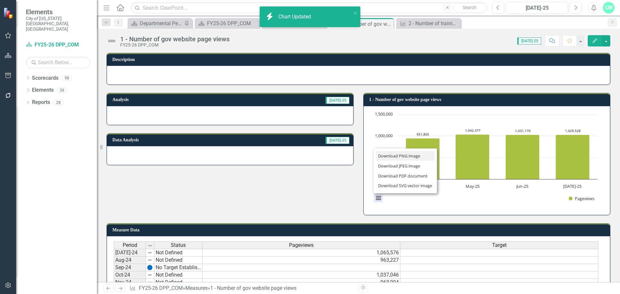
click at [399, 157] on li "Download PNG image" at bounding box center [405, 156] width 58 height 10
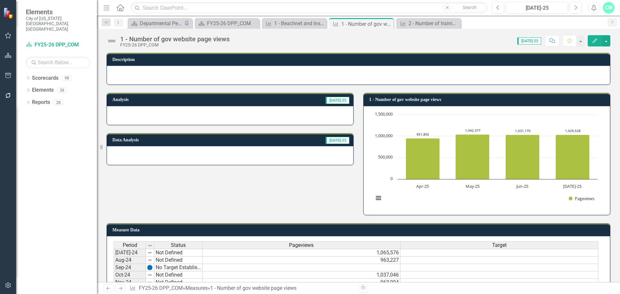
scroll to position [162, 0]
